Goal: Transaction & Acquisition: Purchase product/service

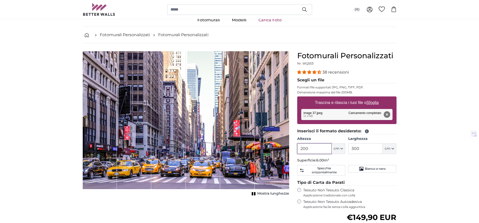
click at [316, 150] on input "200" at bounding box center [314, 149] width 34 height 11
click at [364, 149] on input "300" at bounding box center [365, 149] width 34 height 11
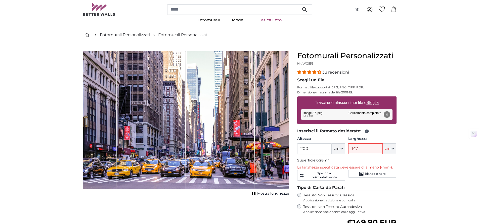
type input "147"
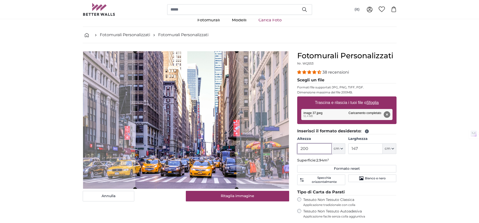
click at [322, 152] on input "200" at bounding box center [314, 149] width 34 height 11
type input "277"
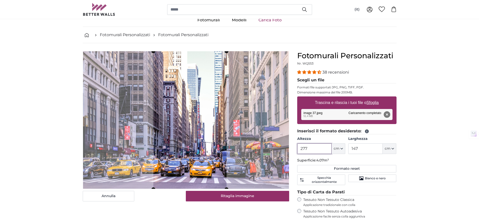
click at [199, 131] on cropper-handle at bounding box center [189, 121] width 73 height 138
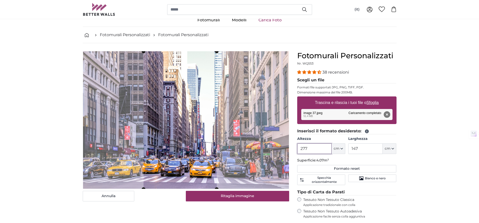
click at [190, 156] on cropper-handle at bounding box center [179, 120] width 73 height 138
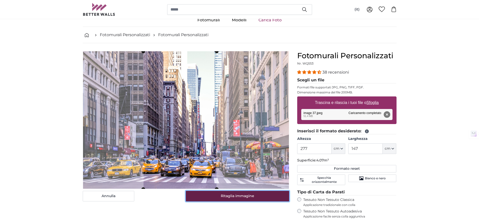
click at [220, 199] on button "Ritaglia immagine" at bounding box center [237, 196] width 103 height 11
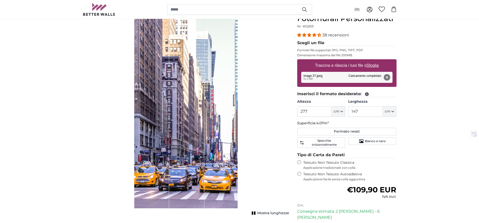
scroll to position [56, 0]
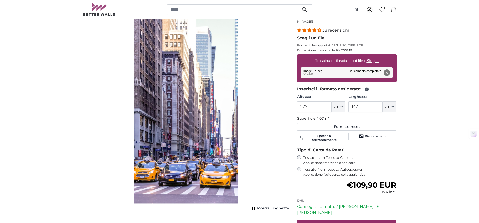
click at [267, 209] on span "Mostra lunghezze" at bounding box center [273, 208] width 32 height 5
click at [266, 208] on span "Mostra lunghezze" at bounding box center [273, 208] width 32 height 5
click at [268, 208] on span "Mostra lunghezze" at bounding box center [273, 208] width 32 height 5
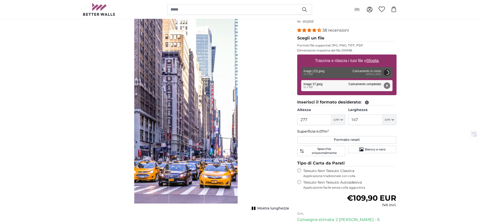
click at [386, 87] on button "Rimuovi" at bounding box center [386, 85] width 7 height 7
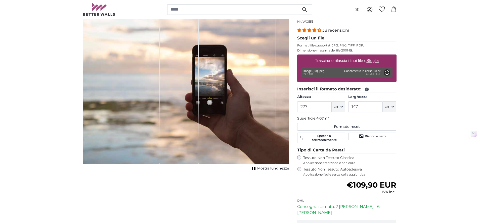
type input "200"
type input "378"
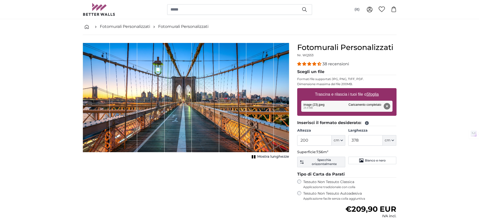
scroll to position [19, 0]
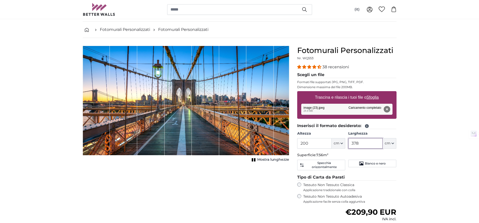
click at [357, 147] on input "378" at bounding box center [365, 143] width 34 height 11
click at [317, 144] on input "200" at bounding box center [314, 143] width 34 height 11
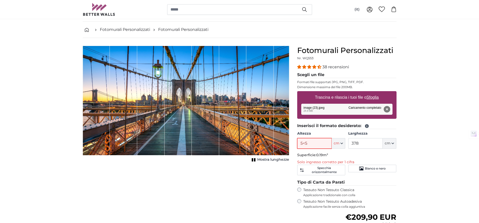
click at [308, 144] on input "5<5" at bounding box center [314, 143] width 34 height 11
click at [309, 145] on input "5<5" at bounding box center [314, 143] width 34 height 11
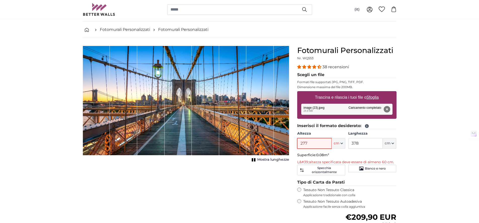
type input "277"
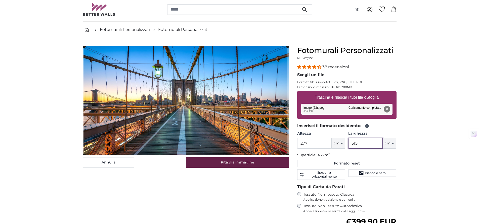
type input "515"
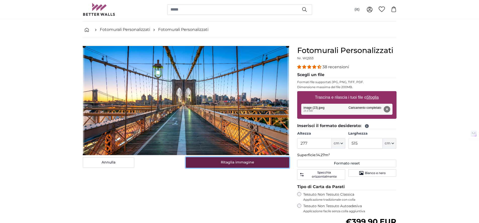
click at [229, 163] on button "Ritaglia immagine" at bounding box center [237, 162] width 103 height 11
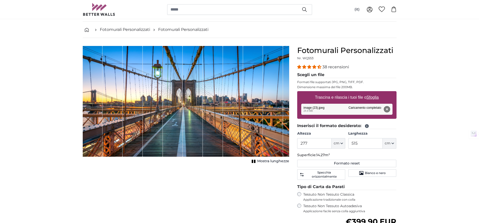
drag, startPoint x: 387, startPoint y: 108, endPoint x: 385, endPoint y: 111, distance: 3.8
click at [387, 108] on button "Rimuovi" at bounding box center [386, 109] width 7 height 7
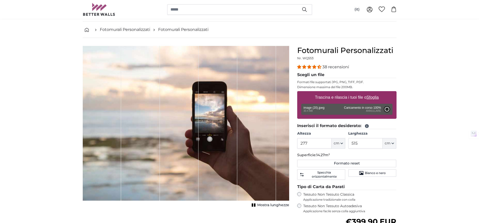
type input "200"
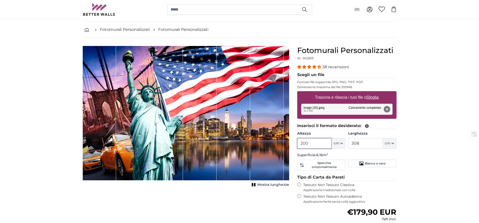
click at [311, 143] on input "200" at bounding box center [314, 143] width 34 height 11
click at [356, 144] on input "308" at bounding box center [365, 143] width 34 height 11
type input "515"
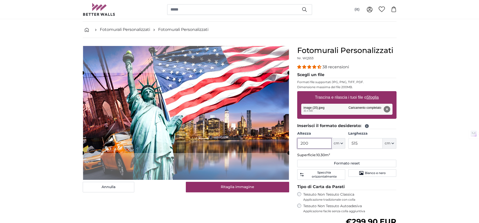
click at [322, 144] on input "200" at bounding box center [314, 143] width 34 height 11
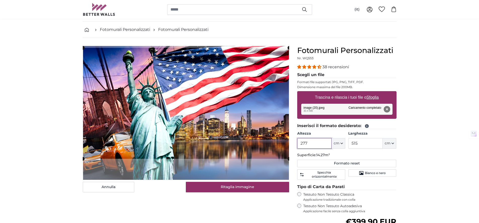
click at [210, 106] on cropper-handle at bounding box center [186, 103] width 206 height 111
type input "277"
click at [364, 144] on input "515" at bounding box center [365, 143] width 34 height 11
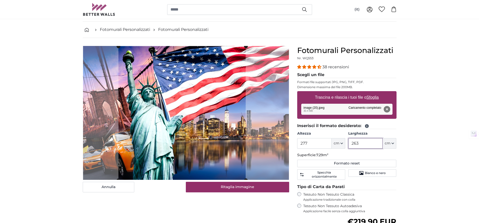
click at [171, 126] on cropper-handle at bounding box center [181, 113] width 127 height 134
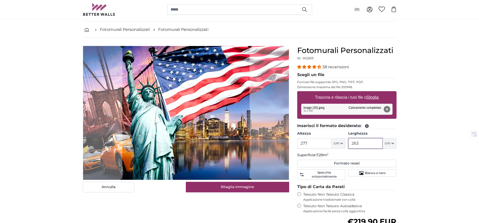
click at [191, 135] on cropper-handle at bounding box center [185, 113] width 127 height 134
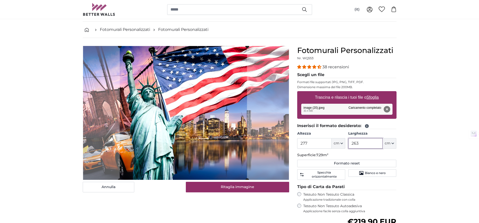
click at [190, 135] on cropper-handle at bounding box center [183, 113] width 127 height 134
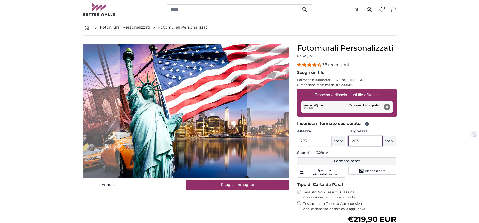
scroll to position [27, 0]
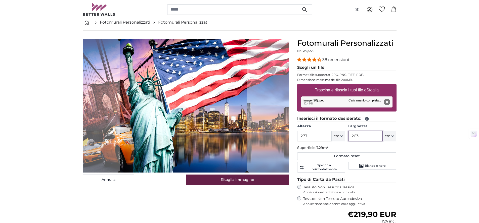
type input "263"
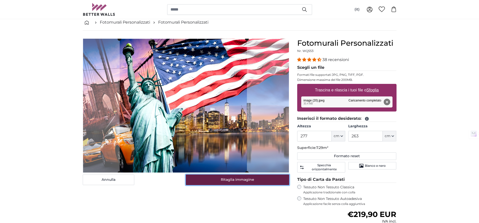
click at [263, 178] on button "Ritaglia immagine" at bounding box center [237, 180] width 103 height 11
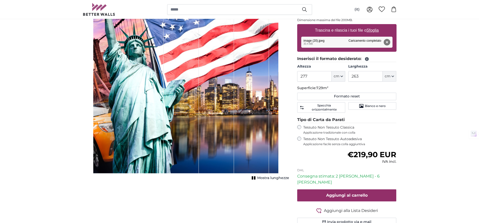
scroll to position [86, 0]
click at [316, 76] on input "277" at bounding box center [314, 76] width 34 height 11
click at [316, 77] on input "277" at bounding box center [314, 76] width 34 height 11
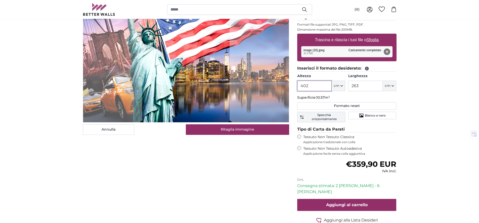
scroll to position [74, 0]
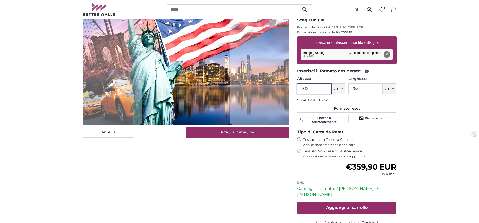
click at [320, 89] on input "402" at bounding box center [314, 88] width 34 height 11
click at [320, 88] on input "402" at bounding box center [314, 88] width 34 height 11
type input "277"
click at [364, 87] on input "263" at bounding box center [365, 88] width 34 height 11
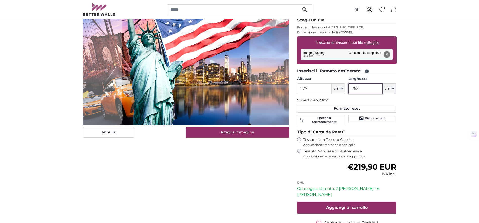
click at [364, 87] on input "263" at bounding box center [365, 88] width 34 height 11
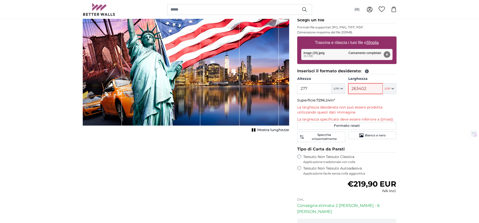
click at [361, 86] on input "263402" at bounding box center [365, 88] width 34 height 11
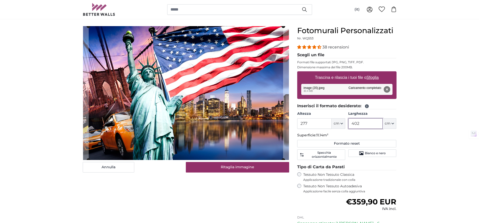
scroll to position [36, 0]
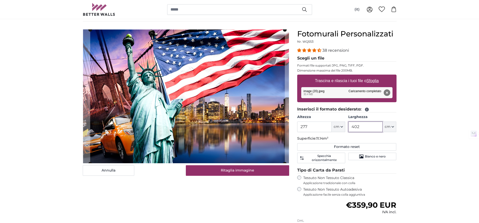
click at [163, 71] on cropper-handle at bounding box center [187, 97] width 195 height 134
type input "402"
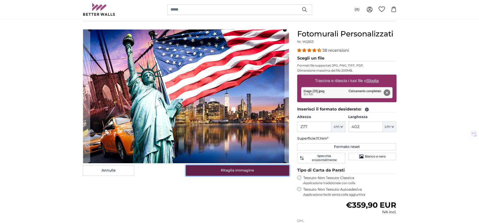
click at [217, 169] on button "Ritaglia immagine" at bounding box center [237, 170] width 103 height 11
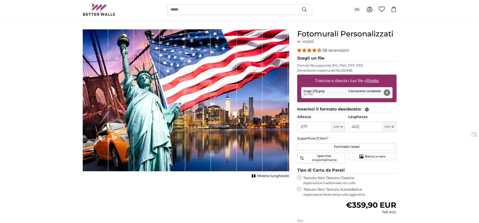
click at [387, 92] on button "Rimuovi" at bounding box center [386, 92] width 7 height 7
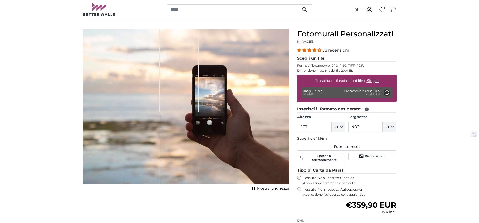
type input "200"
type input "300"
